Goal: Task Accomplishment & Management: Manage account settings

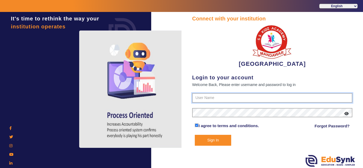
type input "9928895959"
click at [216, 142] on button "Sign In" at bounding box center [213, 140] width 36 height 11
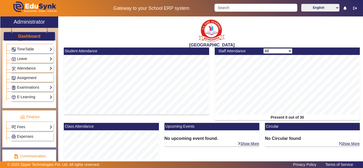
scroll to position [261, 0]
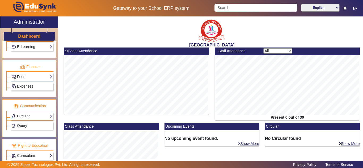
click at [32, 77] on link "Fees" at bounding box center [31, 77] width 41 height 6
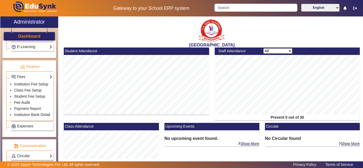
click at [24, 103] on link "Fee Audit" at bounding box center [22, 102] width 16 height 4
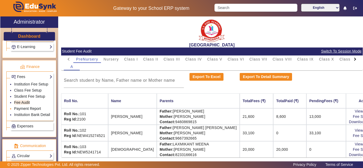
click at [25, 109] on link "Payment Report" at bounding box center [27, 108] width 27 height 4
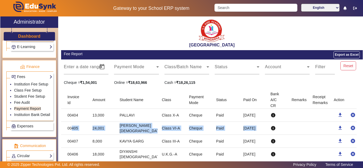
drag, startPoint x: 78, startPoint y: 128, endPoint x: 284, endPoint y: 128, distance: 205.5
click at [284, 128] on mat-row "00405 24,001 VIVAN JAIN Class VI-A Cheque Paid 8 Sep 2025 info download cancel" at bounding box center [211, 128] width 301 height 13
click at [23, 102] on link "Fee Audit" at bounding box center [22, 102] width 16 height 4
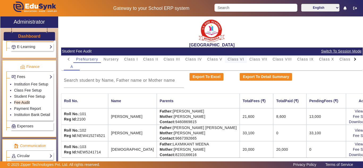
click at [234, 57] on span "Class VI" at bounding box center [235, 59] width 16 height 4
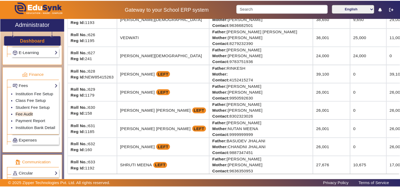
scroll to position [481, 0]
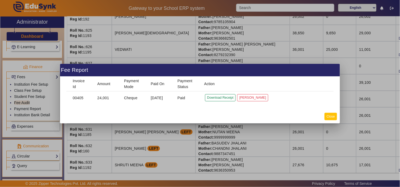
click at [329, 114] on button "Close" at bounding box center [330, 116] width 12 height 7
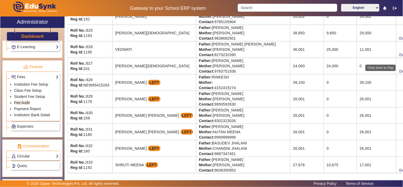
click at [362, 65] on div "Click here to Pay" at bounding box center [380, 68] width 30 height 6
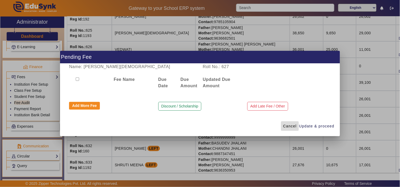
click at [293, 125] on span "Cancel" at bounding box center [290, 126] width 14 height 6
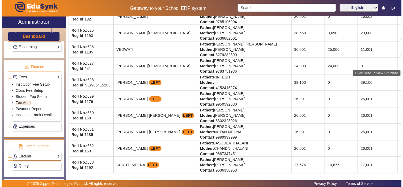
scroll to position [51, 0]
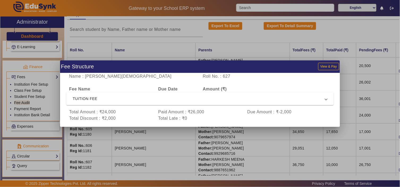
click at [147, 99] on span "TUITION FEE" at bounding box center [199, 98] width 252 height 6
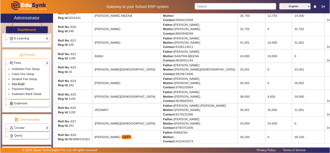
scroll to position [444, 0]
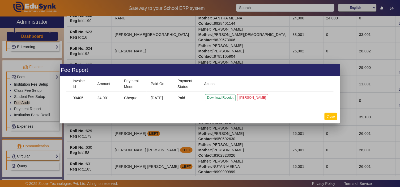
click at [333, 115] on button "Close" at bounding box center [330, 116] width 12 height 7
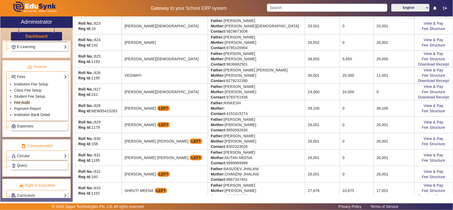
scroll to position [453, 0]
click at [362, 99] on link "Download Receipt" at bounding box center [433, 97] width 31 height 4
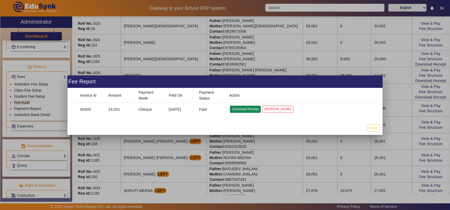
click at [248, 110] on button "Download Receipt" at bounding box center [245, 109] width 31 height 7
click at [362, 127] on button "Close" at bounding box center [373, 127] width 12 height 7
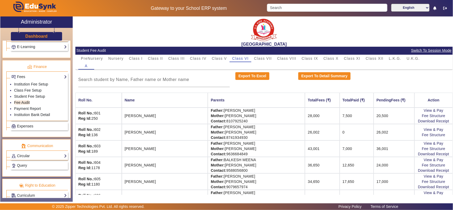
scroll to position [0, 0]
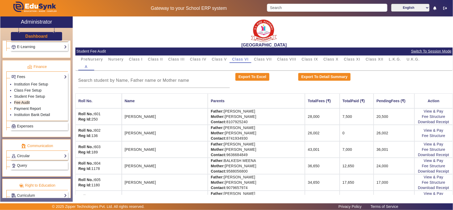
click at [30, 111] on link "Payment Report" at bounding box center [27, 108] width 27 height 4
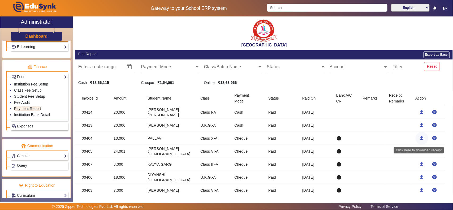
click at [362, 138] on mat-icon "download" at bounding box center [422, 137] width 5 height 5
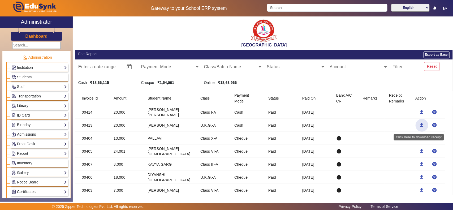
click at [420, 123] on mat-icon "download" at bounding box center [422, 124] width 5 height 5
click at [420, 110] on mat-icon "download" at bounding box center [422, 111] width 5 height 5
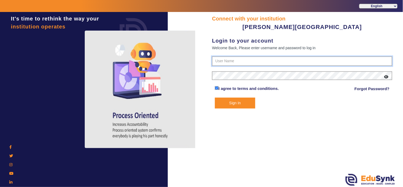
type input "9799013603"
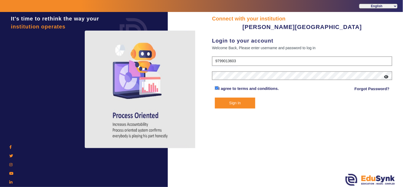
click at [229, 102] on button "Sign In" at bounding box center [235, 102] width 40 height 11
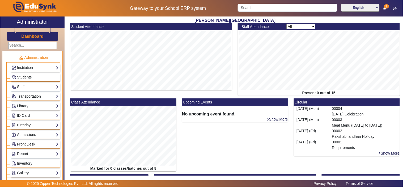
click at [28, 85] on link "Staff" at bounding box center [34, 87] width 47 height 6
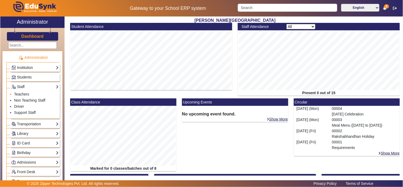
click at [30, 94] on li "Teachers" at bounding box center [36, 94] width 45 height 6
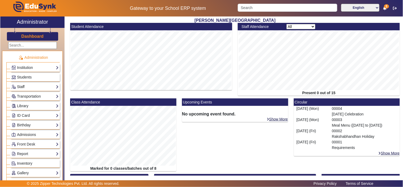
click at [27, 86] on link "Staff" at bounding box center [34, 87] width 47 height 6
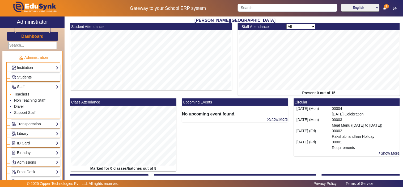
click at [17, 94] on link "Teachers" at bounding box center [21, 94] width 15 height 4
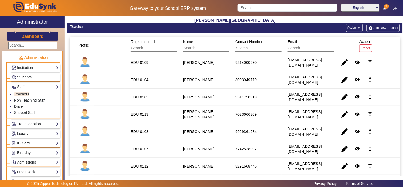
click at [377, 26] on button "Add New Teacher" at bounding box center [382, 28] width 33 height 8
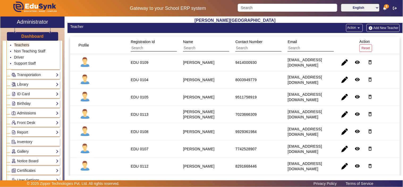
click at [25, 113] on link "Admissions" at bounding box center [34, 113] width 47 height 6
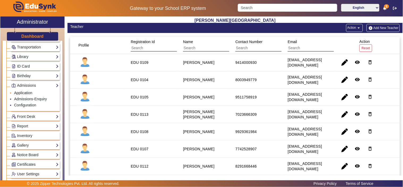
click at [26, 92] on link "Application" at bounding box center [23, 93] width 18 height 4
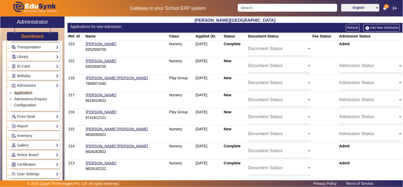
click at [30, 104] on link "Configuration" at bounding box center [25, 105] width 22 height 4
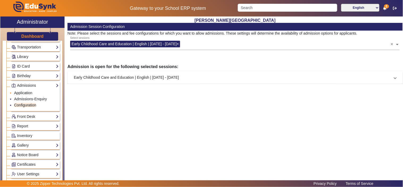
click at [26, 92] on link "Application" at bounding box center [23, 93] width 18 height 4
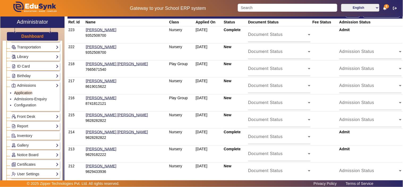
scroll to position [22, 0]
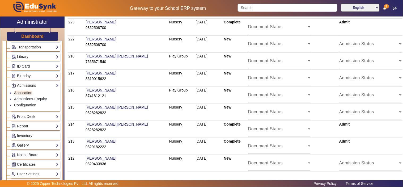
click at [368, 46] on div "Admission Status" at bounding box center [369, 46] width 60 height 6
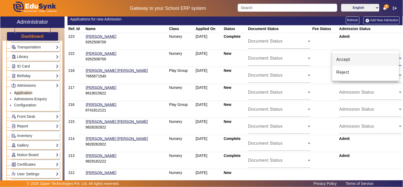
scroll to position [0, 0]
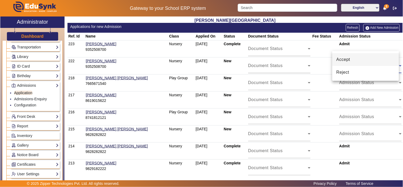
click at [137, 20] on div at bounding box center [201, 93] width 403 height 187
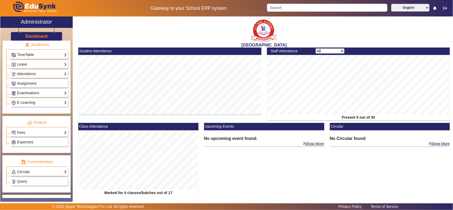
scroll to position [221, 0]
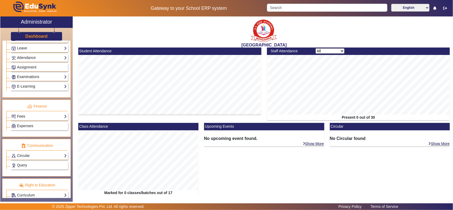
click at [19, 119] on link "Fees" at bounding box center [38, 116] width 55 height 6
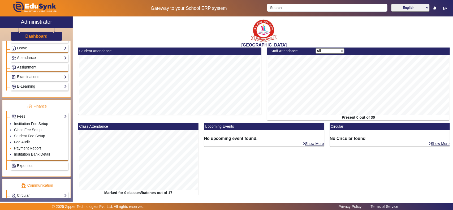
click at [24, 150] on link "Payment Report" at bounding box center [27, 148] width 27 height 4
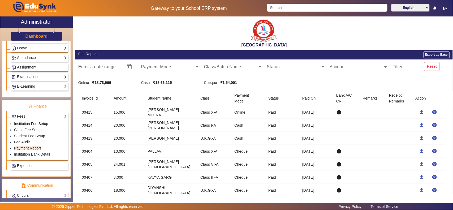
click at [42, 126] on link "Institution Fee Setup" at bounding box center [31, 124] width 34 height 4
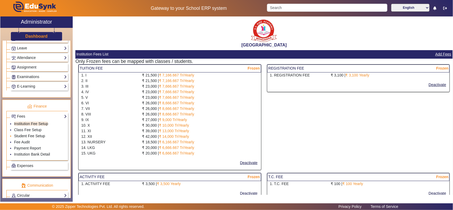
click at [24, 138] on link "Student Fee Setup" at bounding box center [29, 136] width 31 height 4
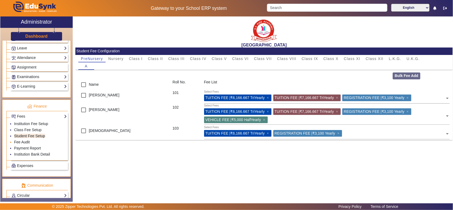
click at [22, 144] on link "Fee Audit" at bounding box center [22, 142] width 16 height 4
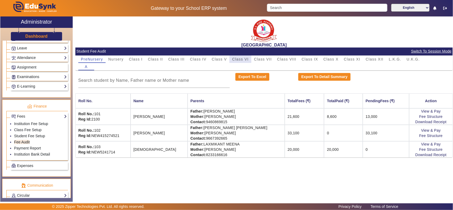
click at [242, 60] on span "Class VI" at bounding box center [240, 59] width 16 height 4
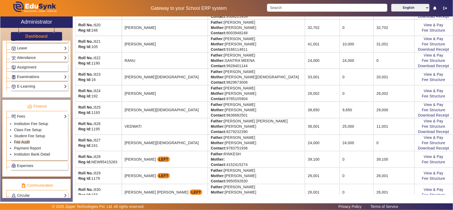
scroll to position [442, 0]
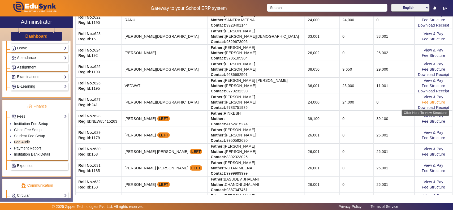
click at [425, 104] on link "Fee Structure" at bounding box center [433, 102] width 23 height 4
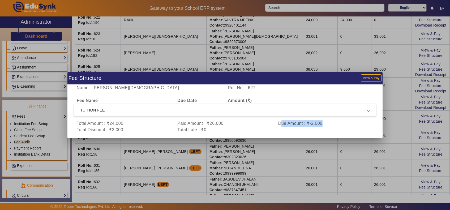
drag, startPoint x: 280, startPoint y: 124, endPoint x: 323, endPoint y: 122, distance: 42.2
click at [322, 123] on div "Due Amount : ₹-2,000" at bounding box center [325, 123] width 101 height 6
drag, startPoint x: 176, startPoint y: 123, endPoint x: 236, endPoint y: 122, distance: 60.8
click at [236, 122] on div "Paid Amount : ₹26,000" at bounding box center [225, 123] width 101 height 6
click at [240, 112] on span "TUITION FEE" at bounding box center [224, 110] width 288 height 6
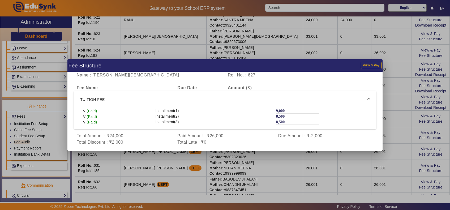
click at [240, 95] on mat-expansion-panel-header "TUITION FEE" at bounding box center [225, 99] width 302 height 17
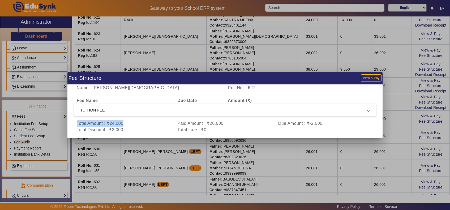
drag, startPoint x: 76, startPoint y: 123, endPoint x: 145, endPoint y: 120, distance: 69.1
click at [145, 120] on div "Total Amount : ₹24,000" at bounding box center [124, 123] width 101 height 6
click at [62, 104] on div at bounding box center [225, 105] width 450 height 210
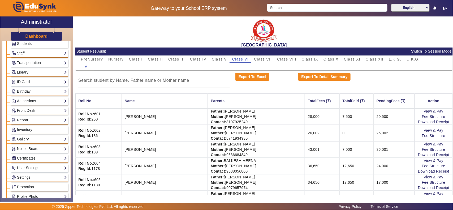
scroll to position [0, 0]
